Goal: Find contact information: Find contact information

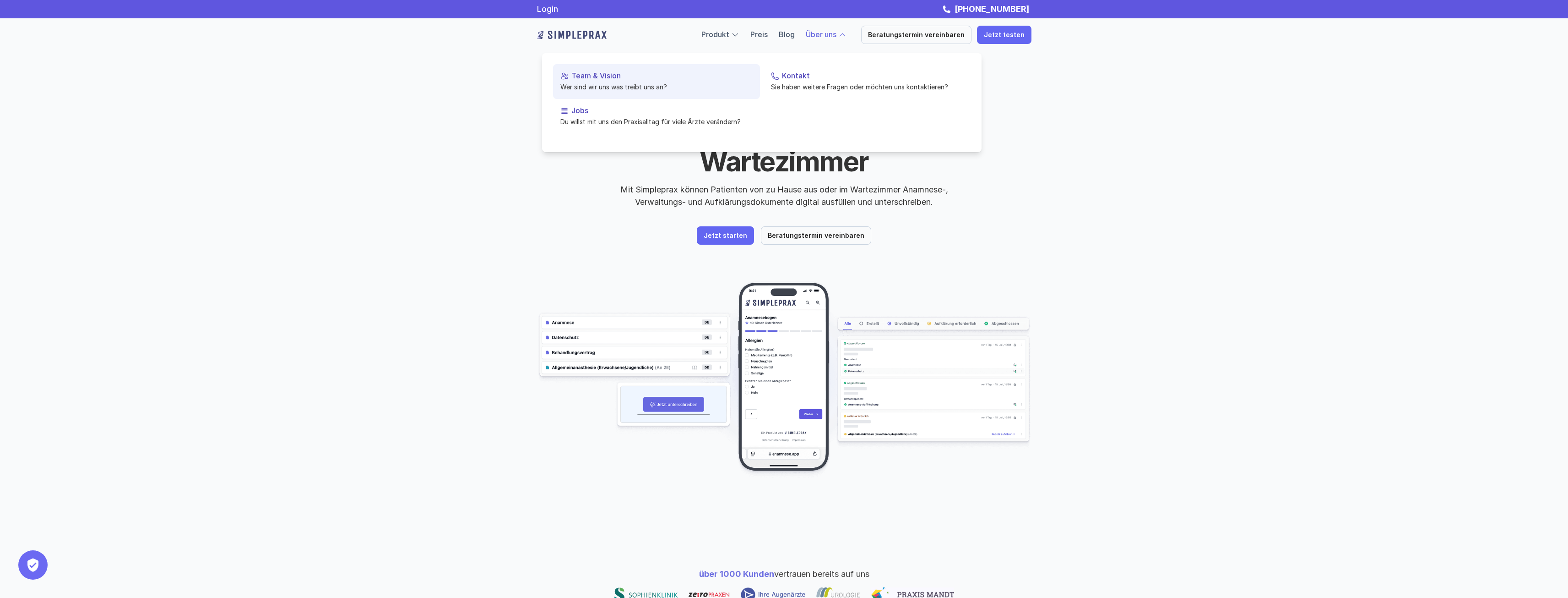
click at [587, 89] on p "Wer sind wir uns was treibt uns an?" at bounding box center [657, 86] width 192 height 9
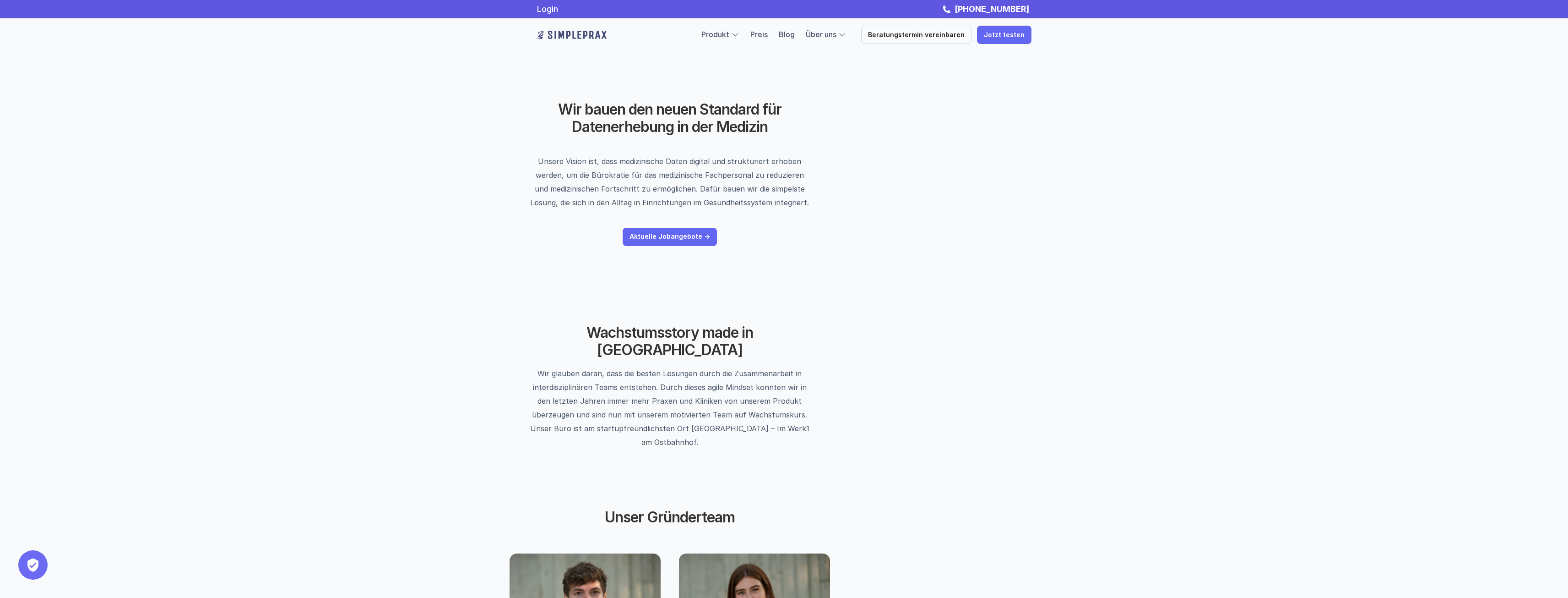
scroll to position [1, 0]
click at [878, 339] on div "Wachstumsstory made in [GEOGRAPHIC_DATA] Wir glauben daran, dass die besten Lös…" at bounding box center [670, 385] width 550 height 180
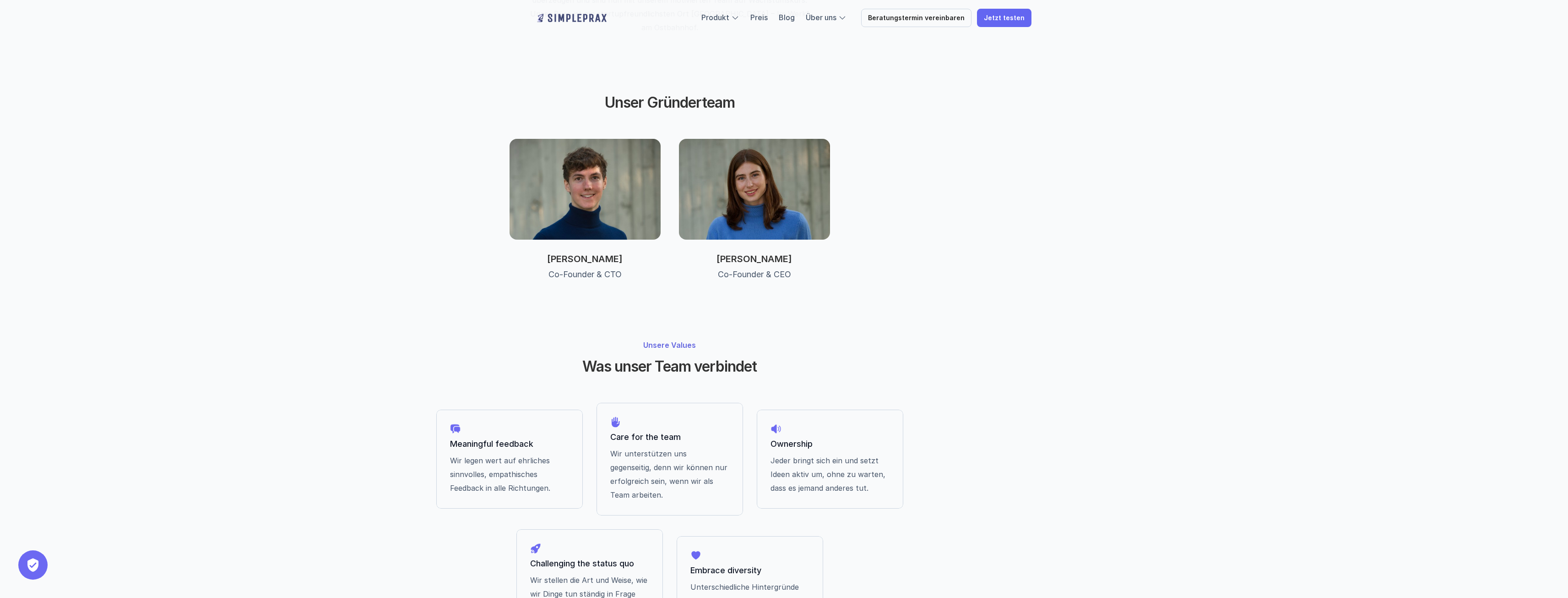
scroll to position [558, 0]
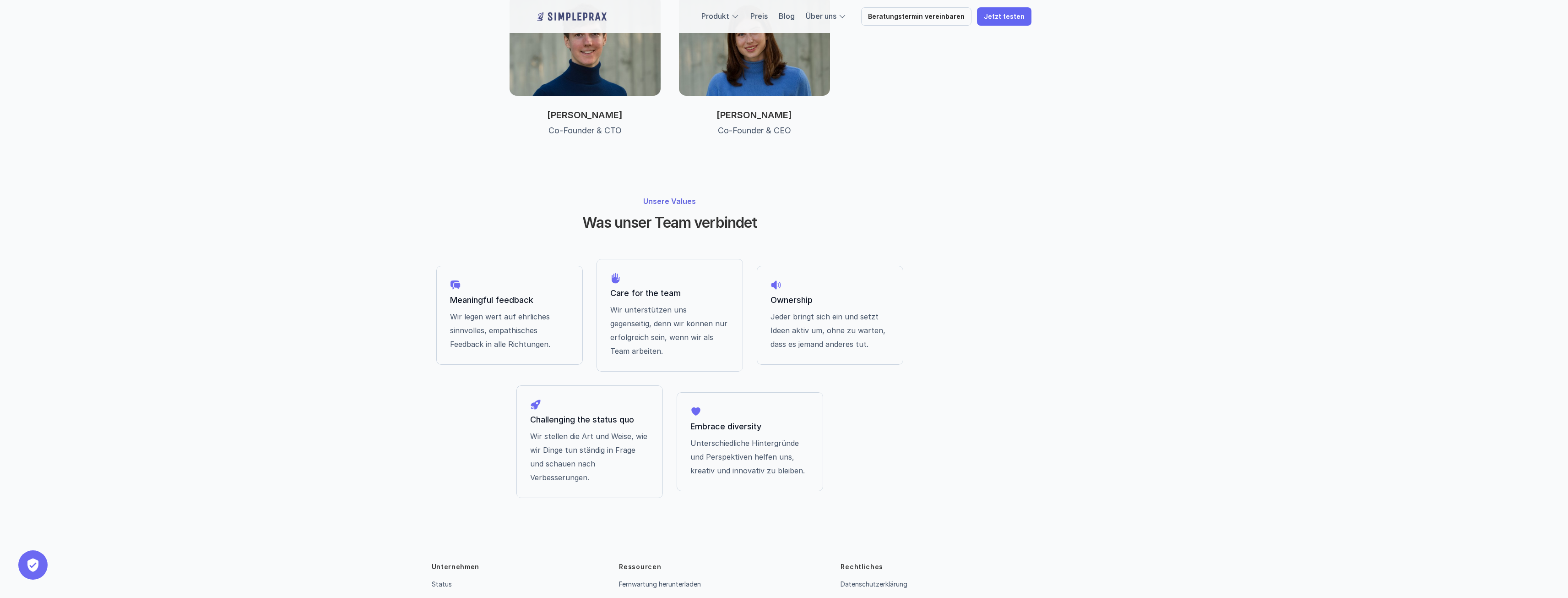
click at [862, 597] on link "Impressum" at bounding box center [857, 602] width 31 height 8
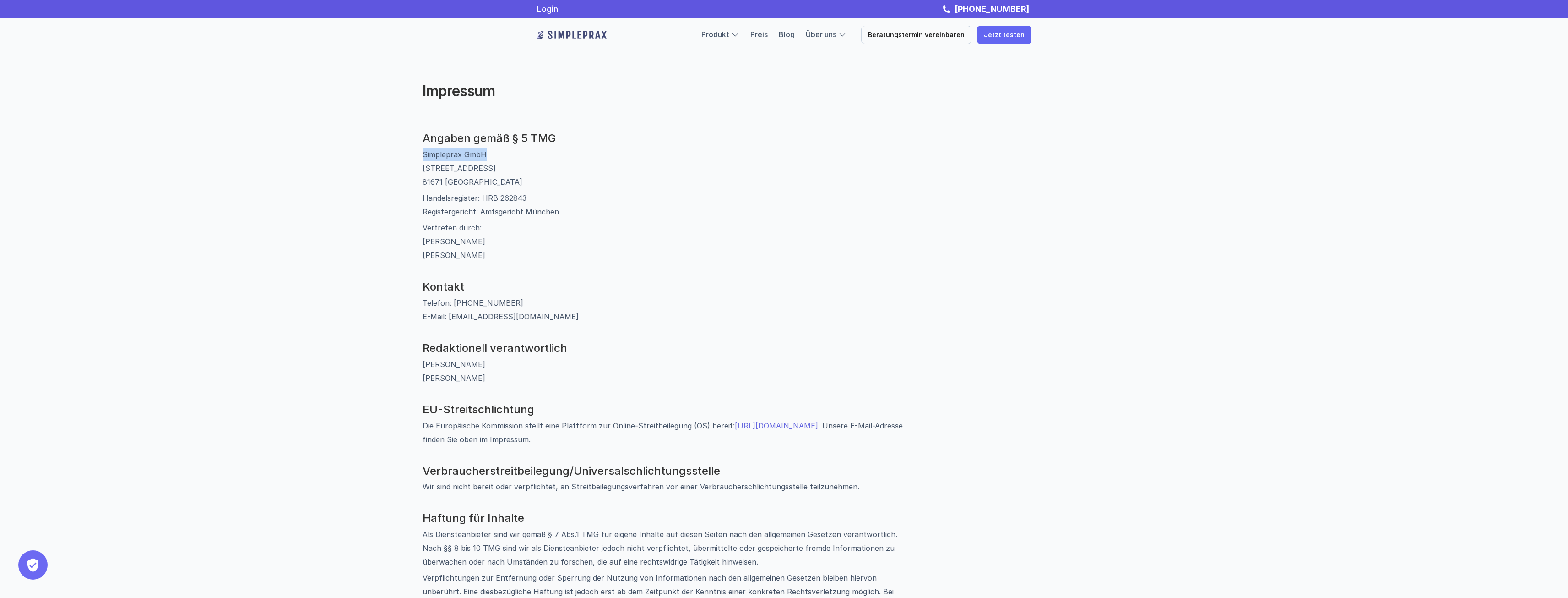
drag, startPoint x: 491, startPoint y: 154, endPoint x: 410, endPoint y: 154, distance: 81.0
click at [410, 154] on div "Angaben gemäß § 5 TMG Simpleprax GmbH [STREET_ADDRESS] Handelsregister: HRB 262…" at bounding box center [670, 497] width 550 height 731
copy p "Simpleprax GmbH"
drag, startPoint x: 457, startPoint y: 178, endPoint x: 413, endPoint y: 168, distance: 45.1
click at [413, 168] on div "Angaben gemäß § 5 TMG Simpleprax GmbH [STREET_ADDRESS] Handelsregister: HRB 262…" at bounding box center [670, 497] width 550 height 731
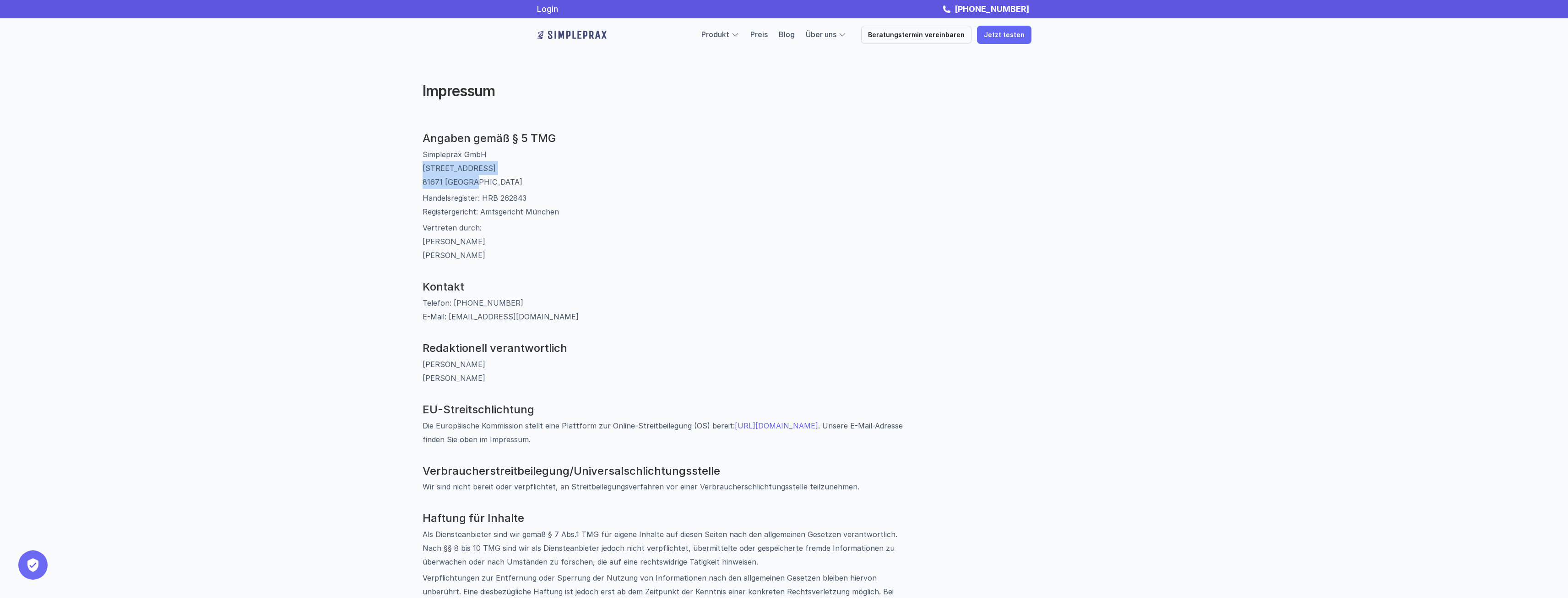
copy p "[STREET_ADDRESS]"
click at [548, 35] on img at bounding box center [572, 35] width 70 height 14
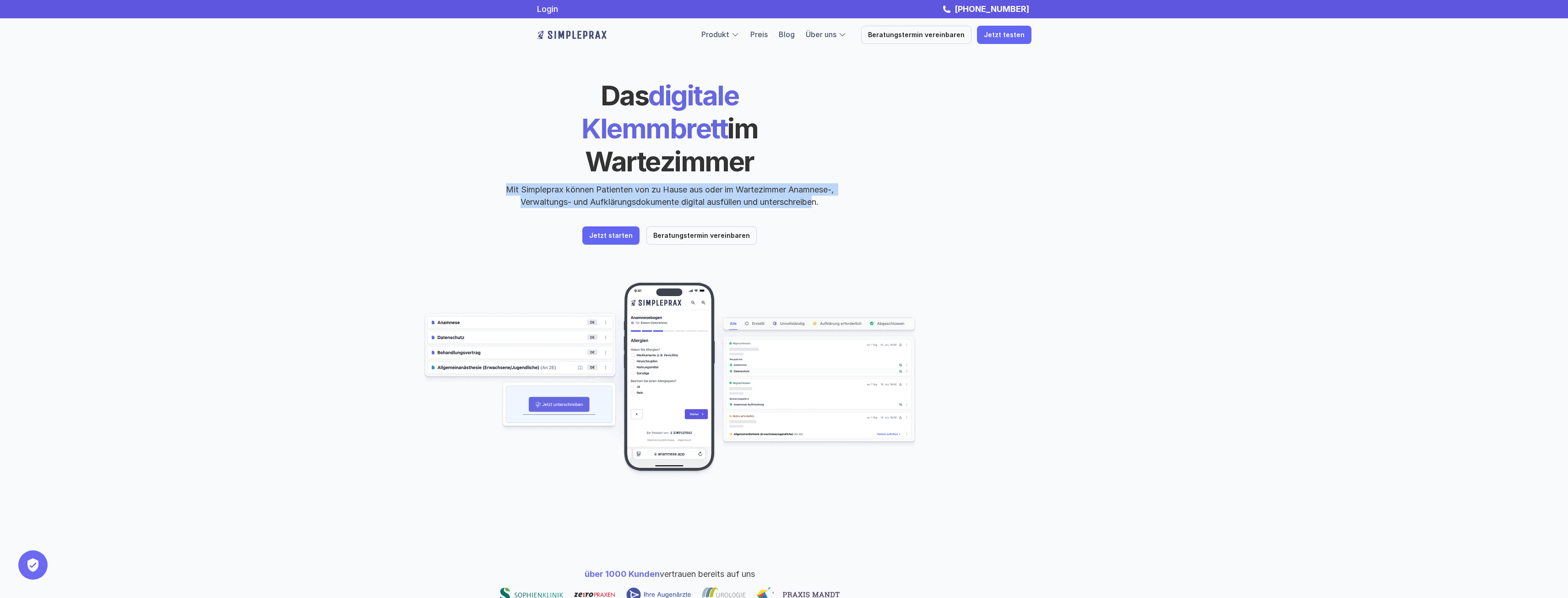
drag, startPoint x: 816, startPoint y: 169, endPoint x: 481, endPoint y: 158, distance: 335.2
click at [481, 158] on div "Das digitale Klemmbrett im Wartezimmer Mit Simpleprax können Patienten von zu H…" at bounding box center [670, 143] width 494 height 129
copy p "Mit Simpleprax können Patienten von zu Hause aus oder im Wartezimmer Anamnese-,…"
